Goal: Book appointment/travel/reservation

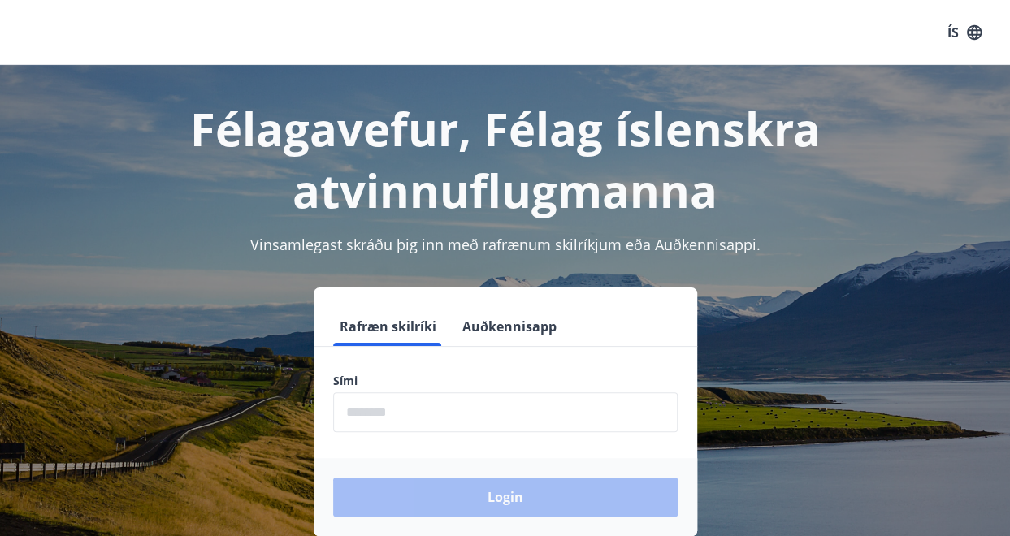
click at [460, 425] on input "phone" at bounding box center [505, 412] width 344 height 40
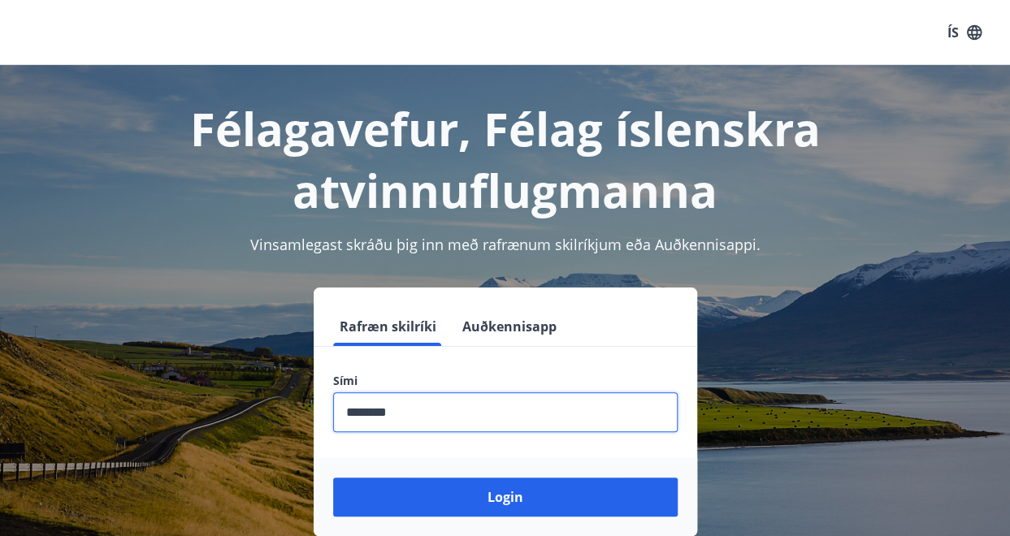
type input "********"
click at [333, 478] on button "Login" at bounding box center [505, 497] width 344 height 39
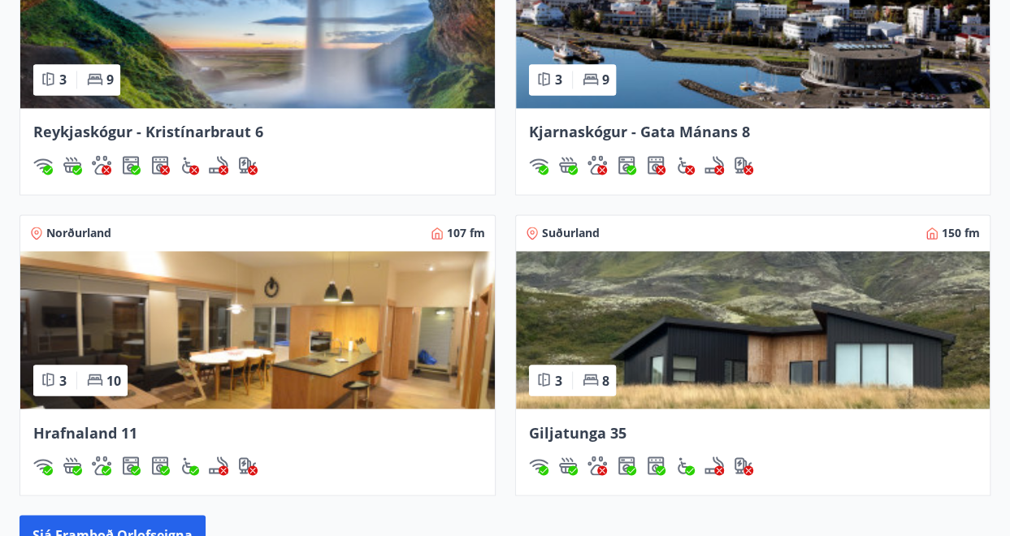
scroll to position [1203, 0]
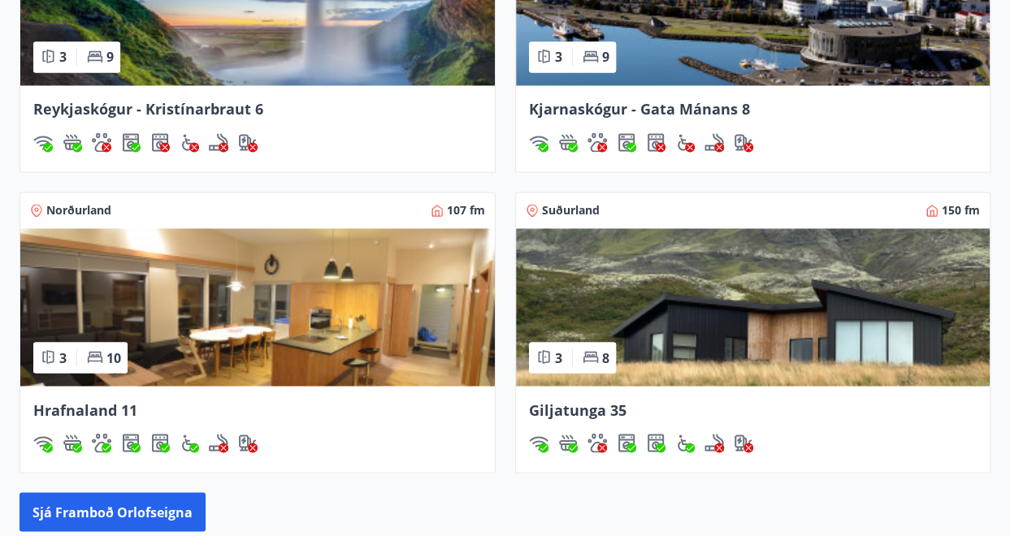
click at [203, 285] on img at bounding box center [257, 307] width 474 height 158
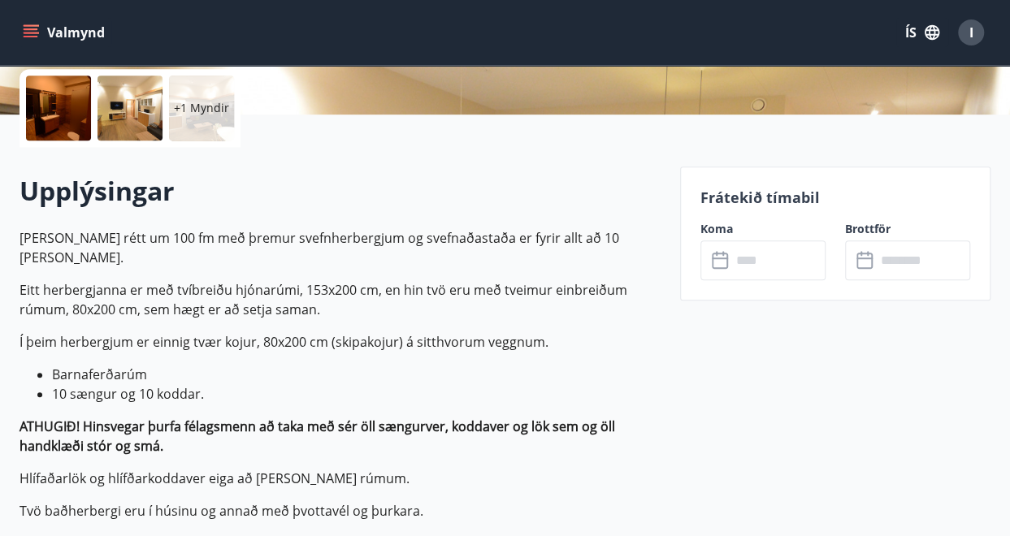
scroll to position [371, 0]
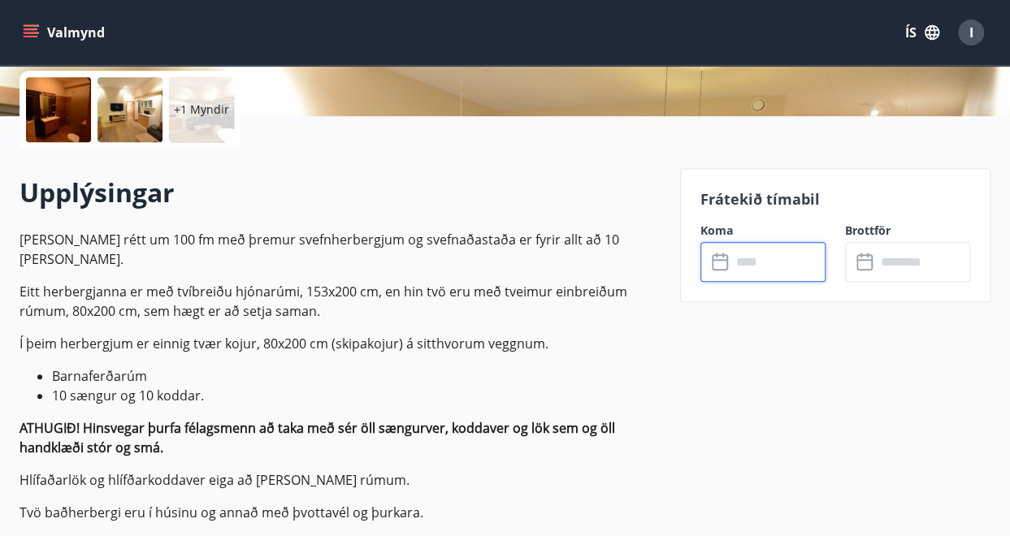
click at [773, 258] on input "text" at bounding box center [778, 262] width 94 height 40
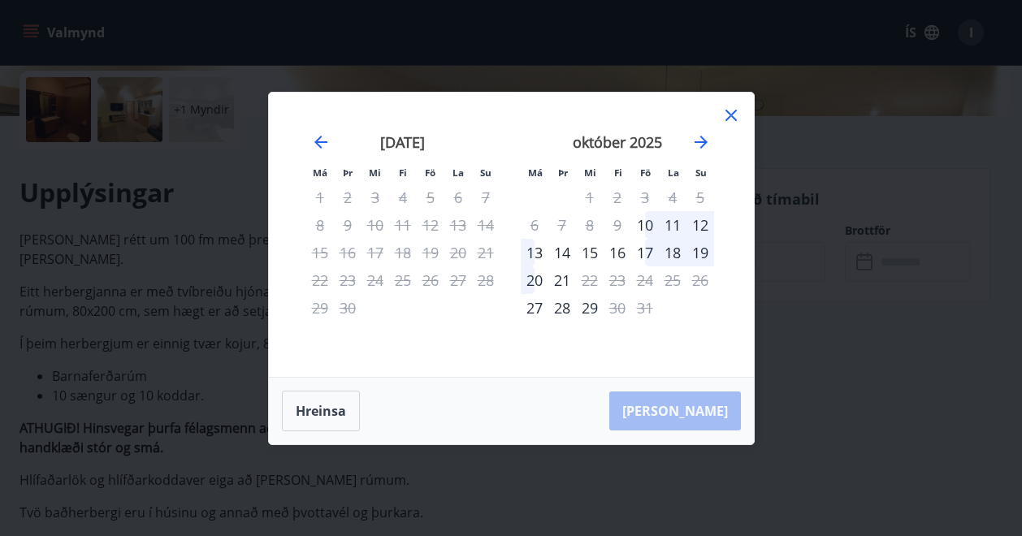
click at [728, 113] on icon at bounding box center [731, 115] width 11 height 11
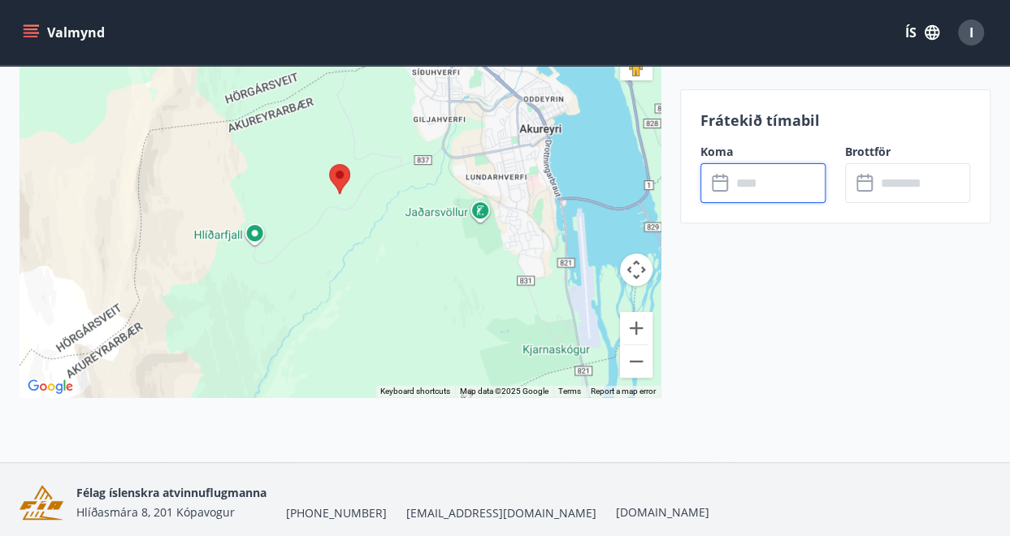
scroll to position [3235, 0]
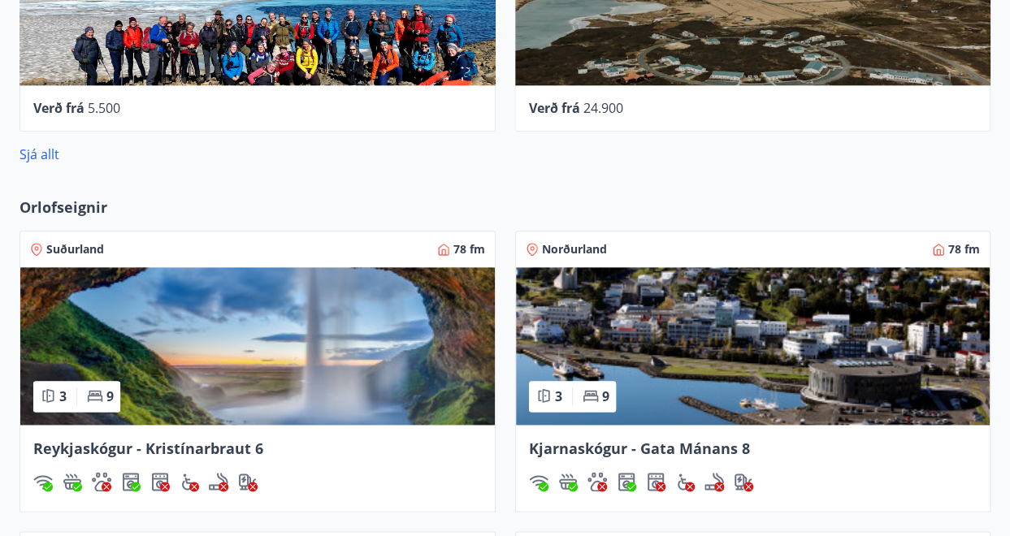
scroll to position [865, 0]
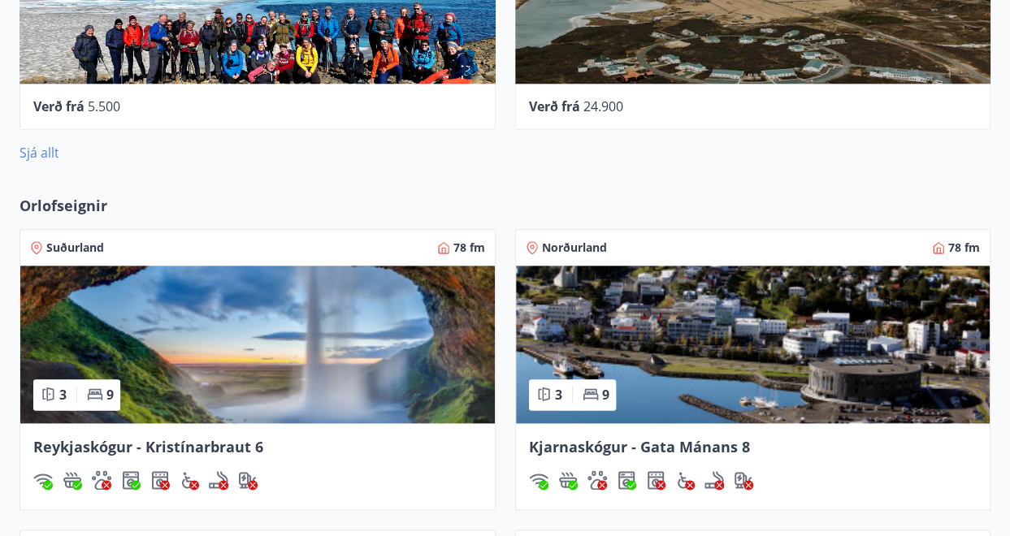
click at [43, 152] on link "Sjá allt" at bounding box center [39, 153] width 40 height 18
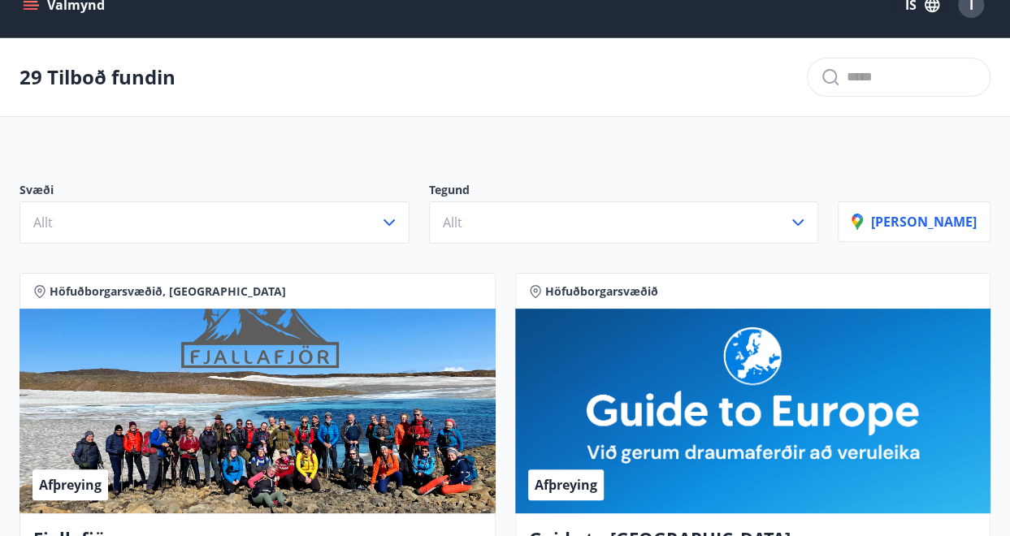
scroll to position [149, 0]
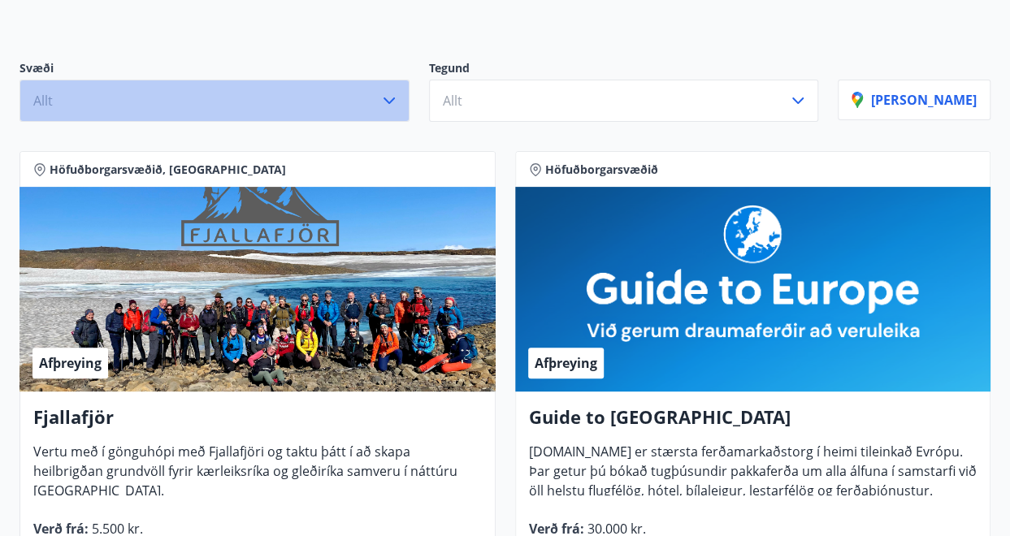
click at [357, 88] on button "Allt" at bounding box center [214, 101] width 390 height 42
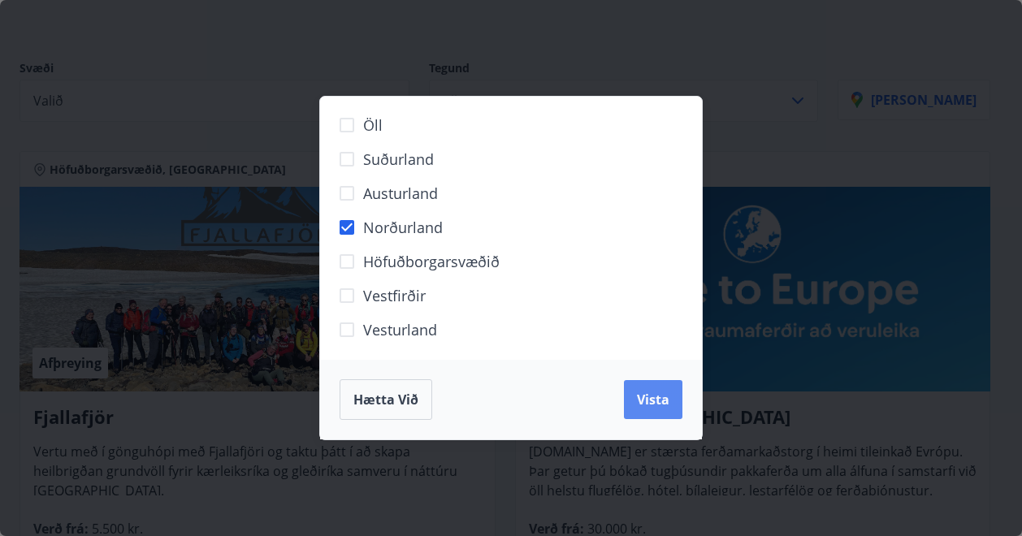
click at [661, 405] on span "Vista" at bounding box center [653, 400] width 32 height 18
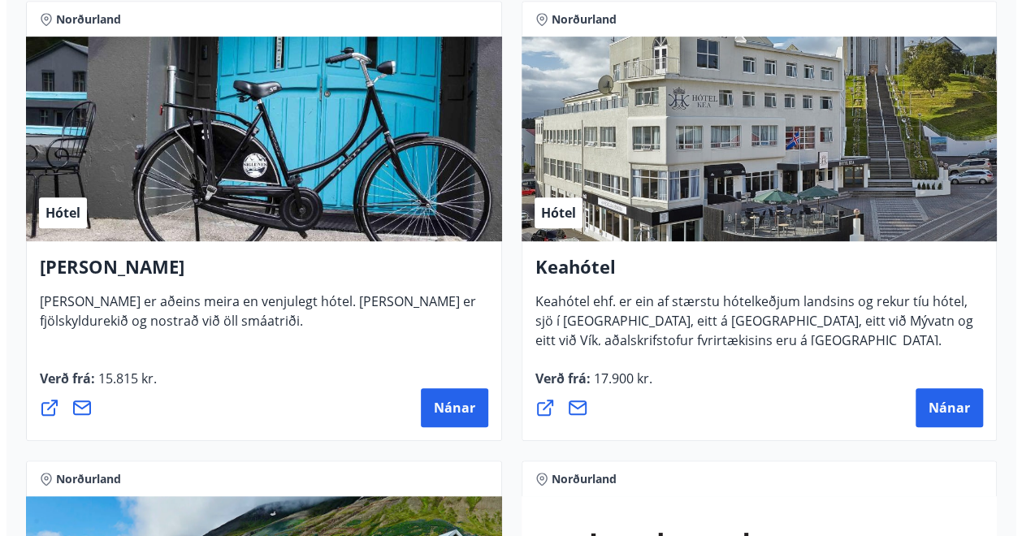
scroll to position [385, 0]
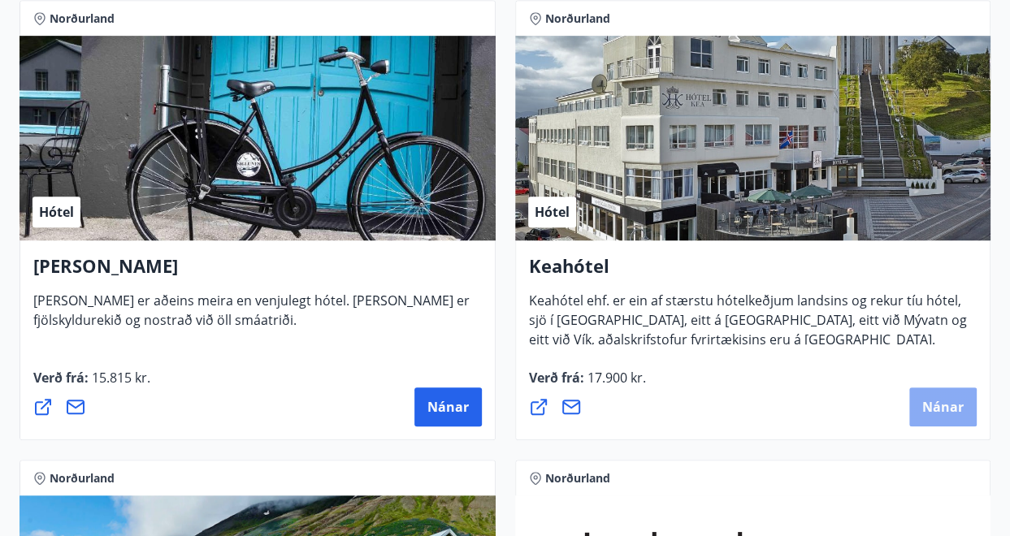
click at [936, 399] on span "Nánar" at bounding box center [942, 407] width 41 height 18
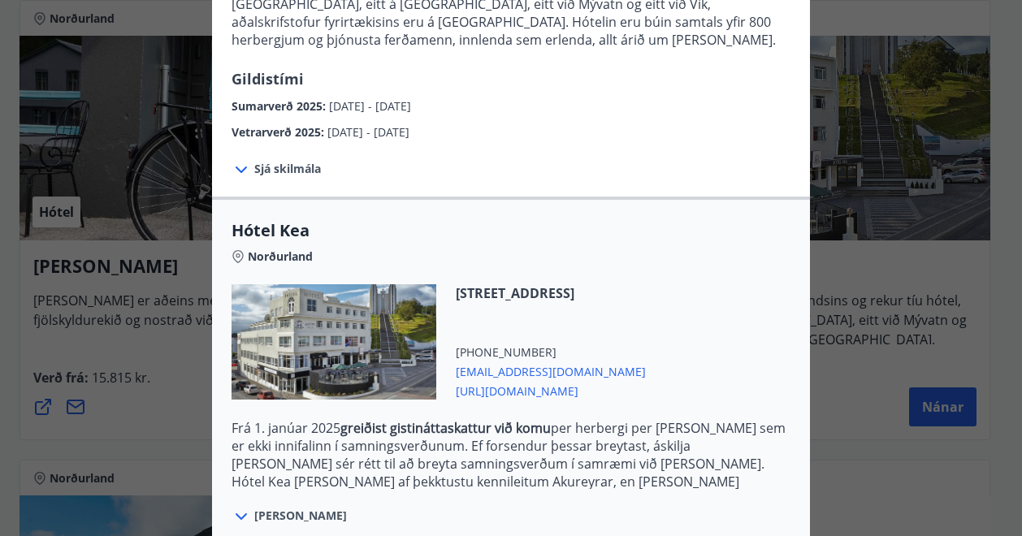
scroll to position [390, 0]
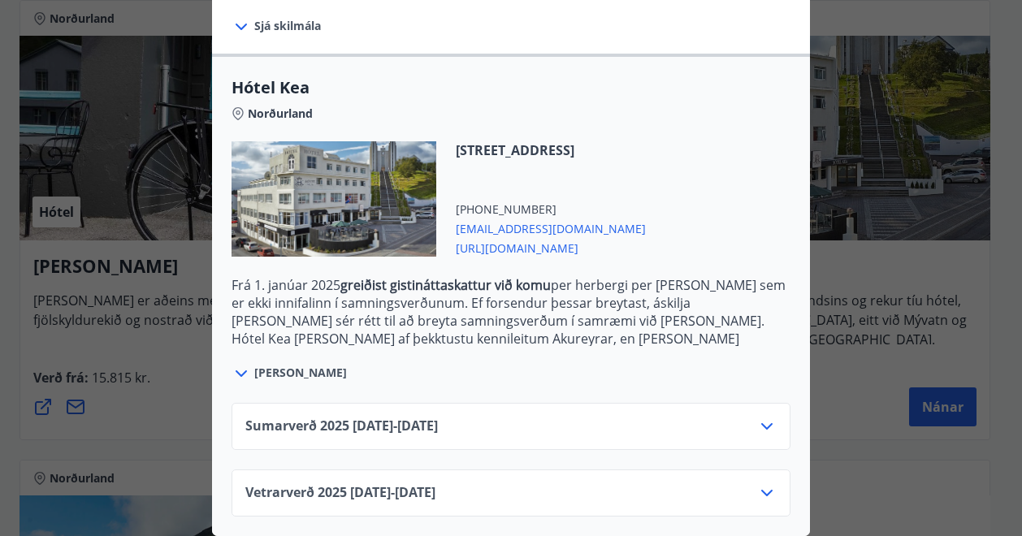
click at [763, 490] on icon at bounding box center [766, 493] width 11 height 6
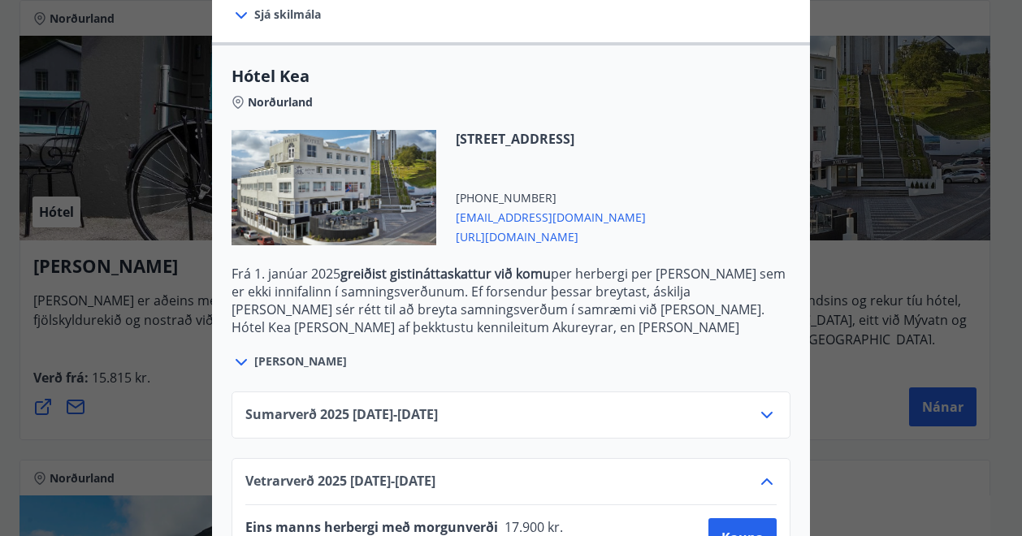
scroll to position [521, 0]
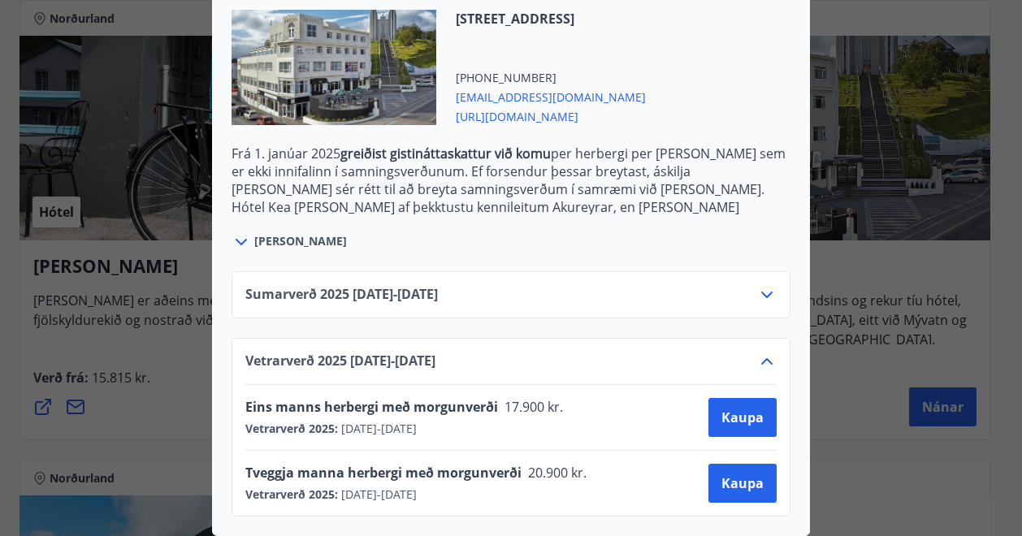
click at [767, 287] on icon at bounding box center [766, 294] width 19 height 19
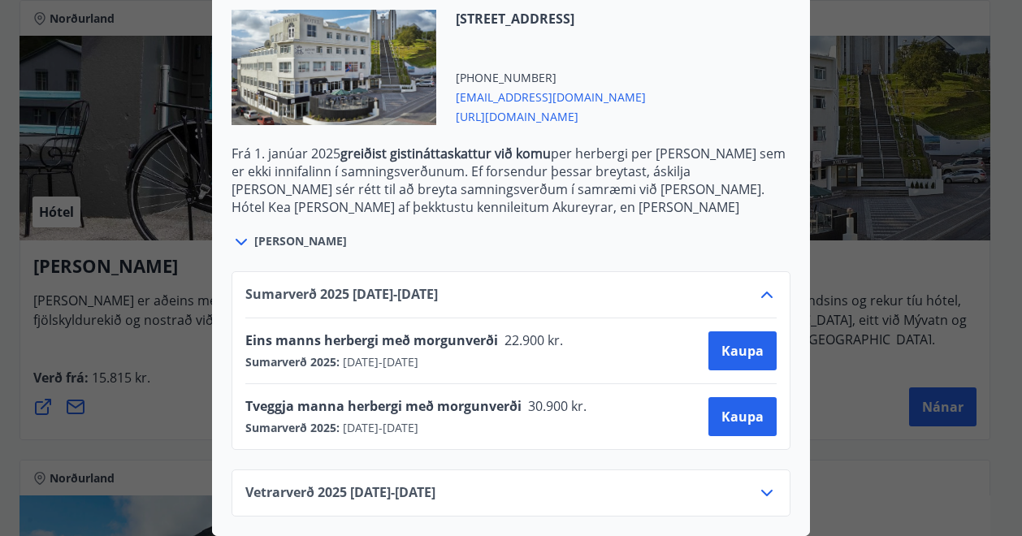
click at [767, 287] on icon at bounding box center [766, 294] width 19 height 19
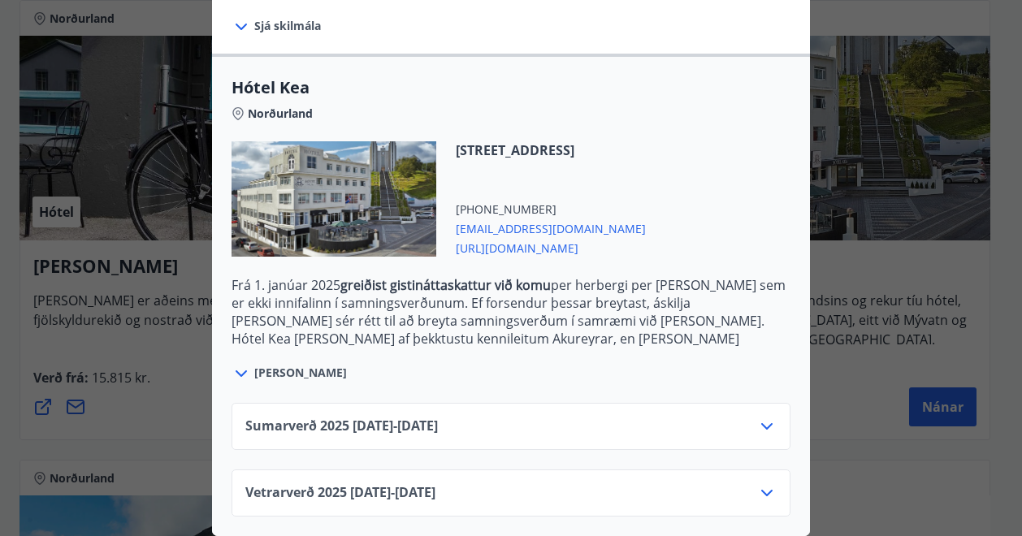
scroll to position [0, 0]
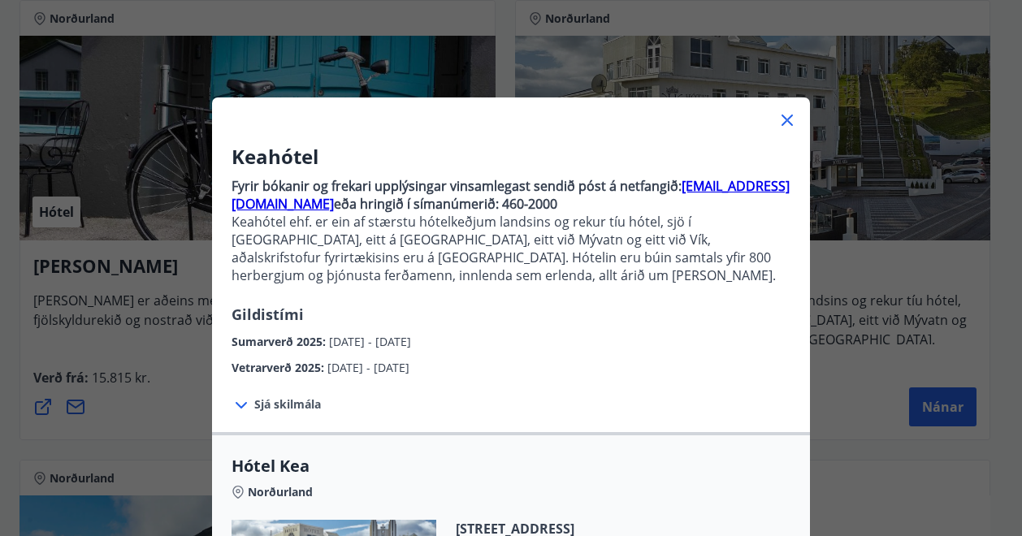
click at [853, 345] on div "Keahótel Fyrir bókanir og frekari upplýsingar vinsamlegast sendið póst á netfan…" at bounding box center [511, 268] width 1022 height 536
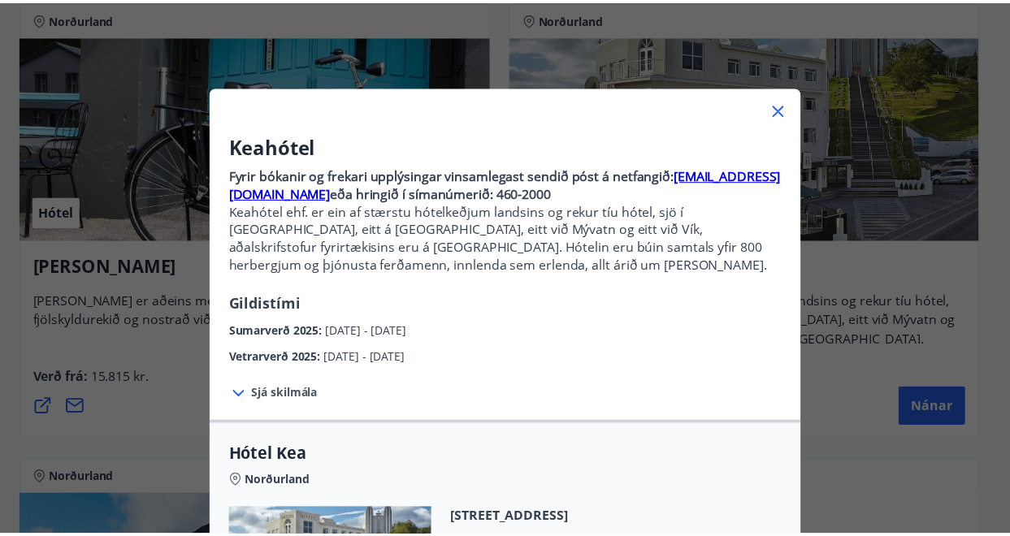
scroll to position [16, 0]
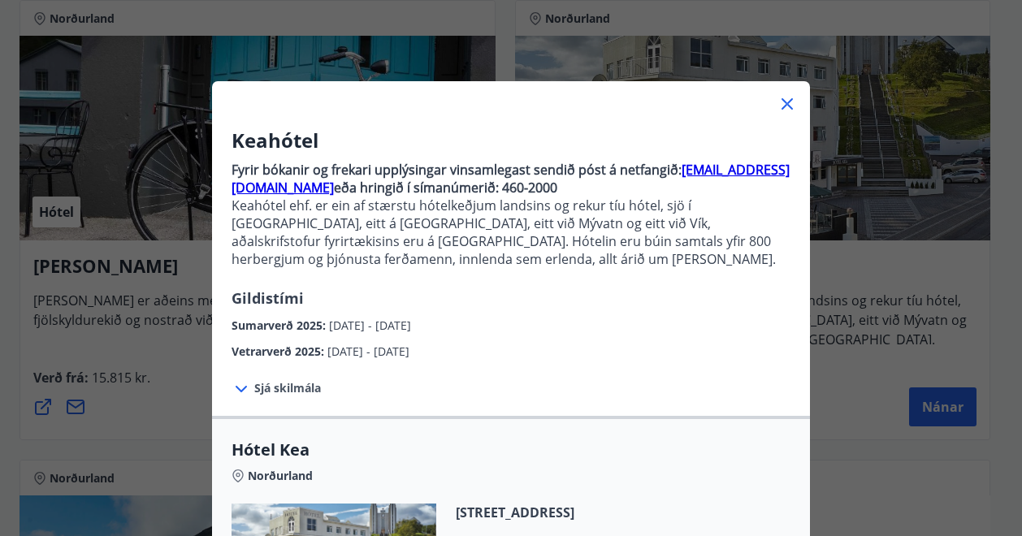
click at [786, 103] on icon at bounding box center [787, 104] width 2 height 2
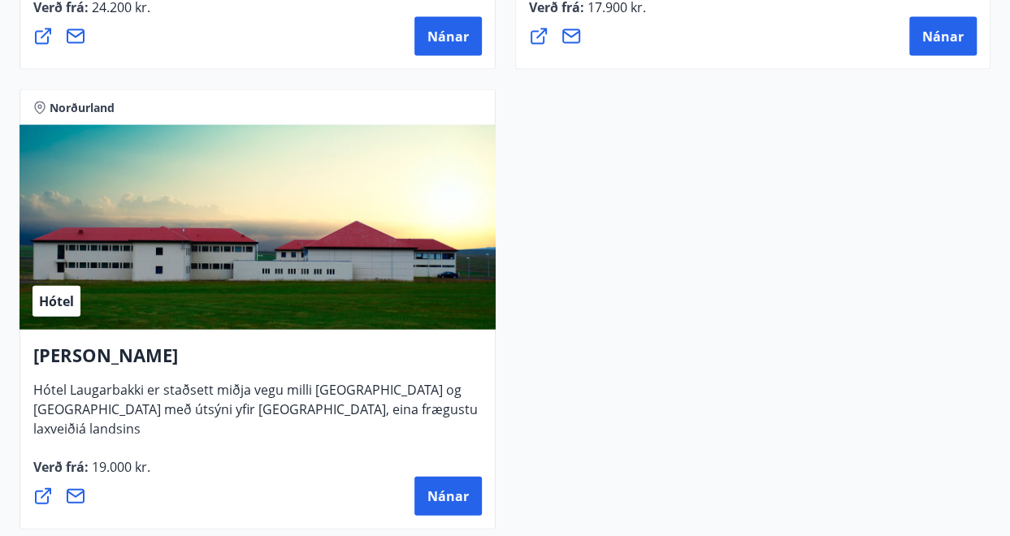
scroll to position [1878, 0]
